Goal: Register for event/course

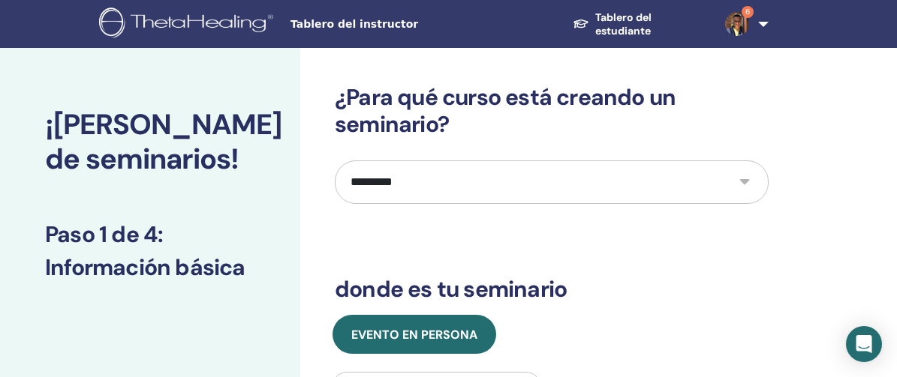
select select "*"
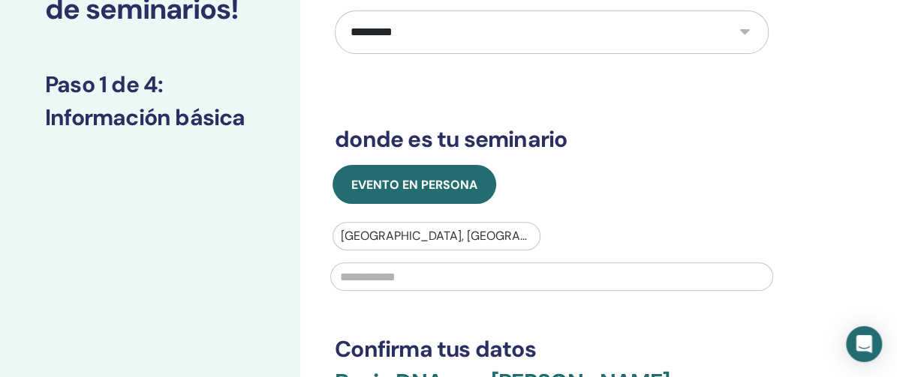
paste input "**********"
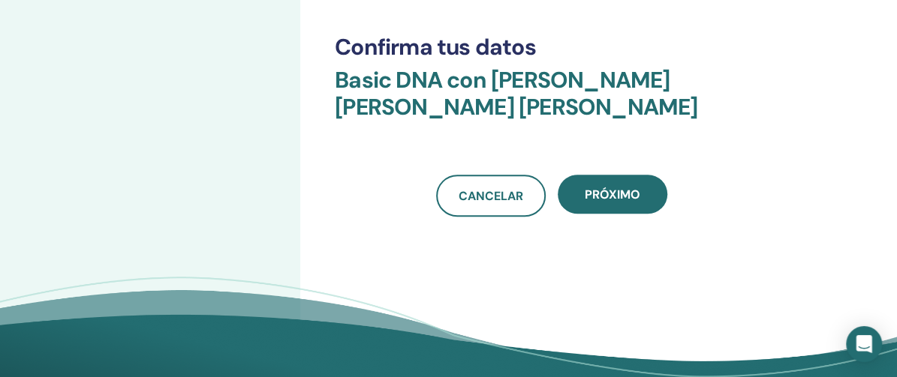
scroll to position [525, 0]
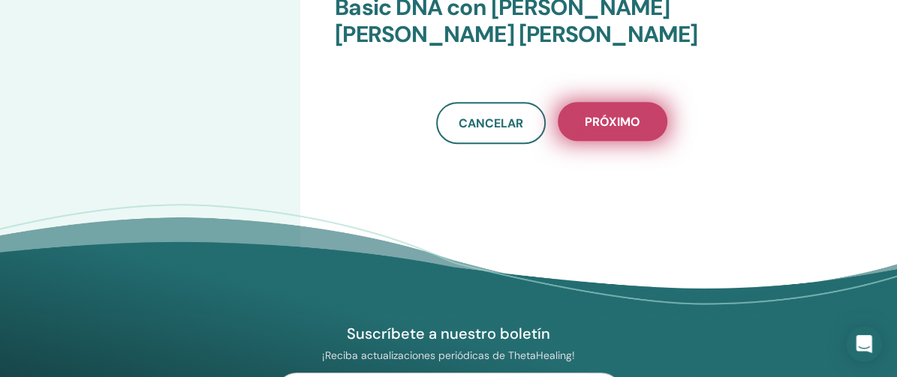
type input "**********"
click at [588, 116] on span "próximo" at bounding box center [613, 122] width 56 height 16
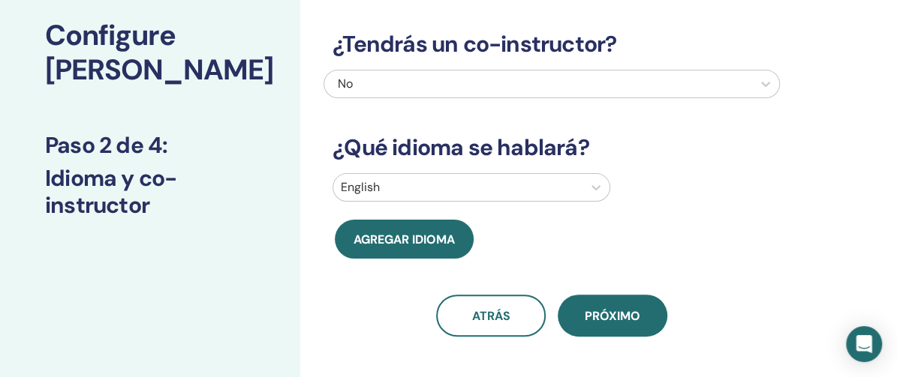
scroll to position [75, 0]
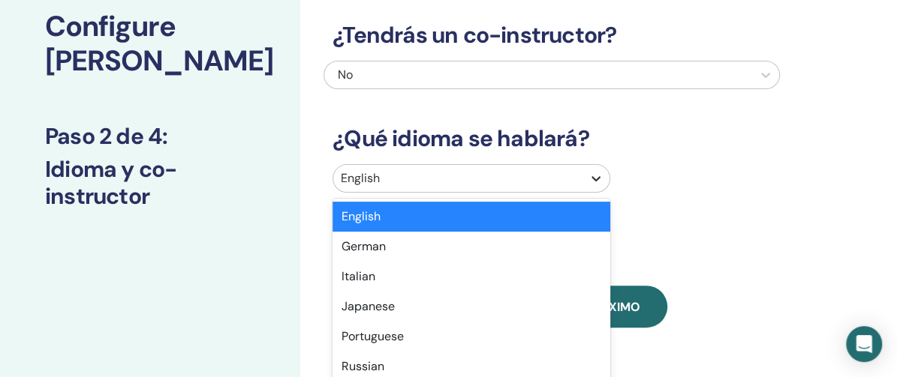
click at [596, 193] on div "option English selected, 1 of 47. 47 results available. Use Up and Down to choo…" at bounding box center [471, 178] width 278 height 29
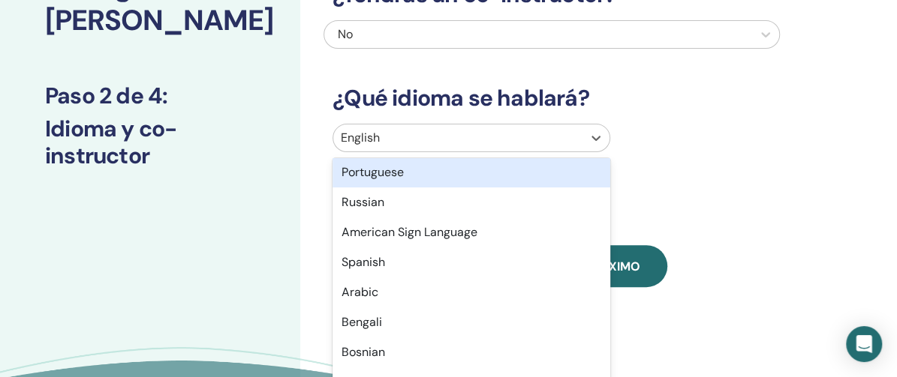
scroll to position [150, 0]
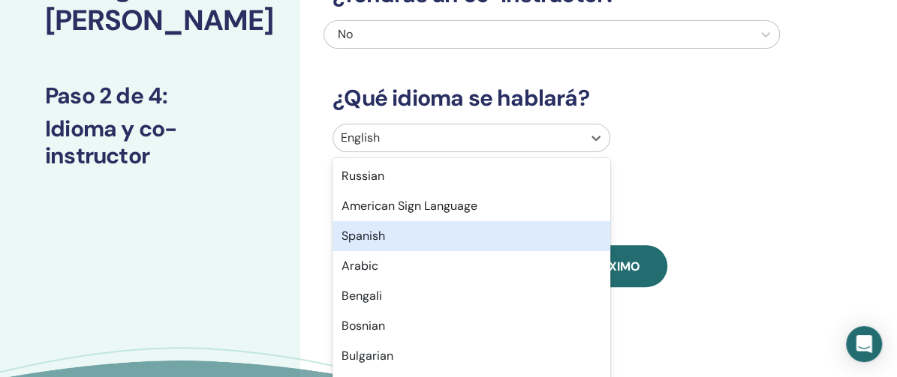
click at [526, 236] on div "Spanish" at bounding box center [471, 236] width 278 height 30
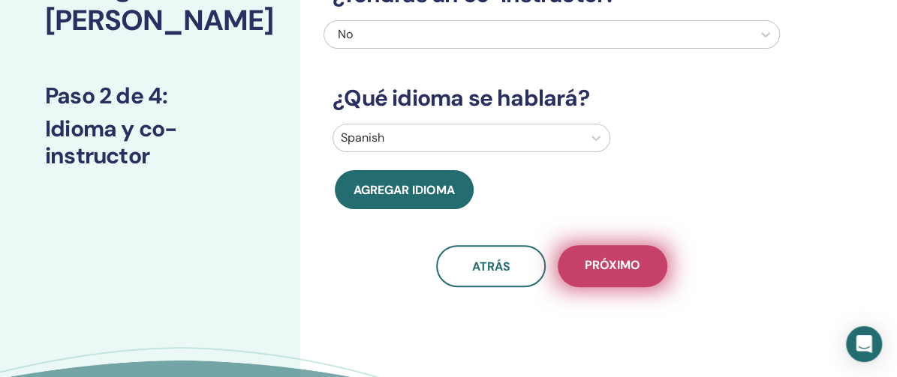
click at [615, 264] on span "próximo" at bounding box center [613, 266] width 56 height 19
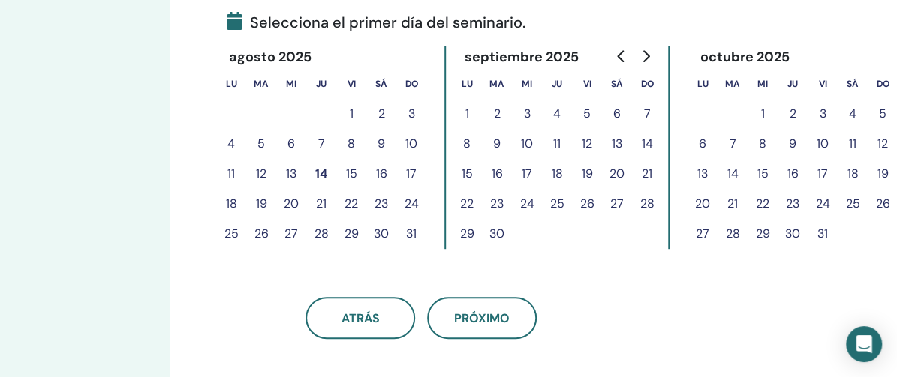
scroll to position [364, 131]
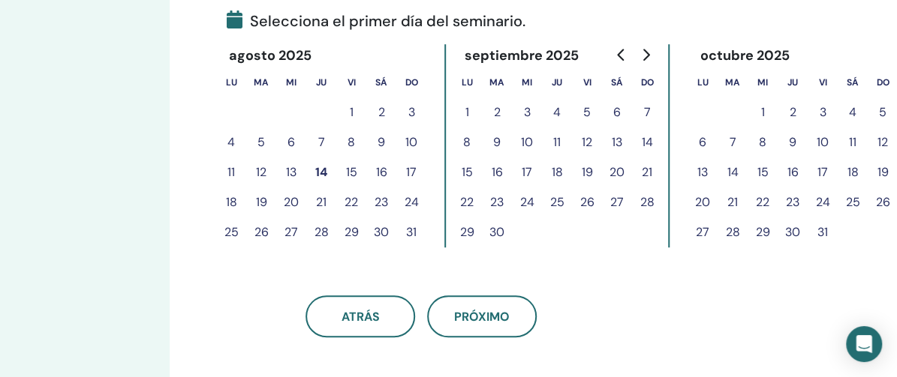
click at [885, 227] on td at bounding box center [882, 233] width 30 height 30
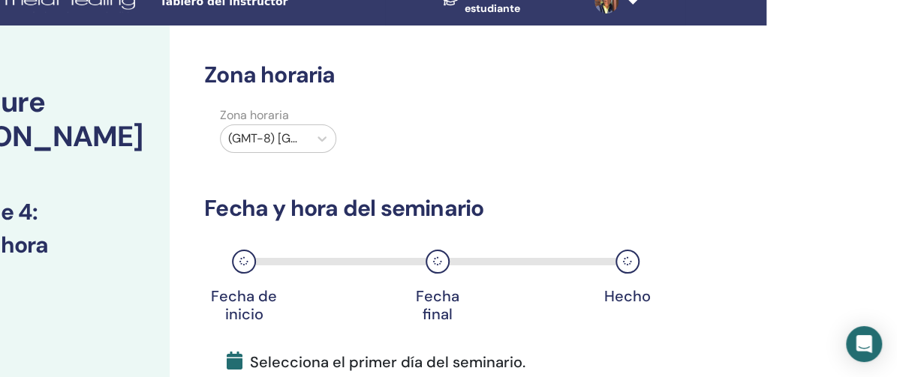
scroll to position [0, 131]
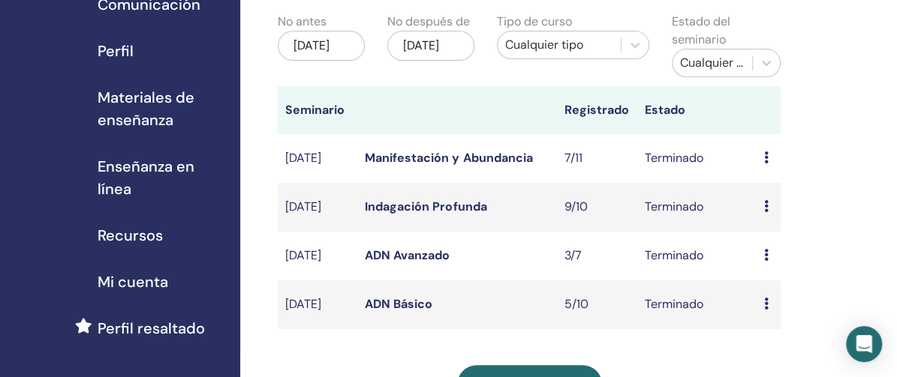
scroll to position [75, 0]
